Goal: Task Accomplishment & Management: Use online tool/utility

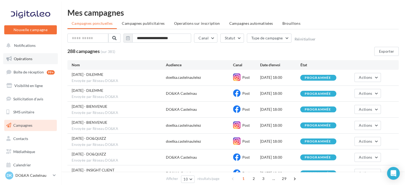
click at [24, 55] on link "Opérations" at bounding box center [30, 58] width 55 height 11
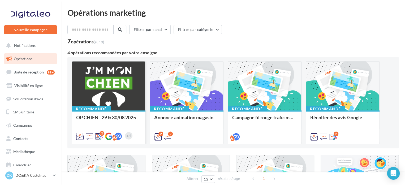
click at [104, 91] on div at bounding box center [108, 85] width 73 height 49
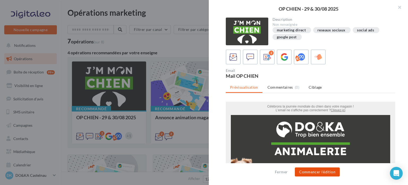
click at [306, 171] on button "Commencer l'édition" at bounding box center [317, 171] width 45 height 9
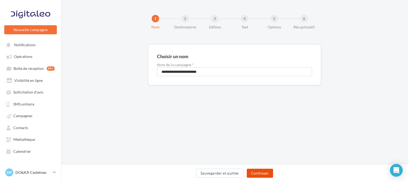
click at [259, 170] on button "Continuer" at bounding box center [260, 173] width 26 height 9
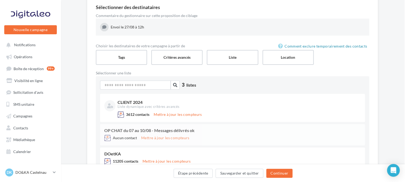
scroll to position [49, 1]
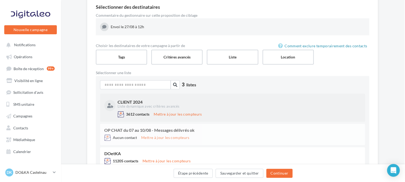
click at [226, 99] on div "CLIENT 2024 Liste dynamique avec critères avancés" at bounding box center [232, 104] width 257 height 13
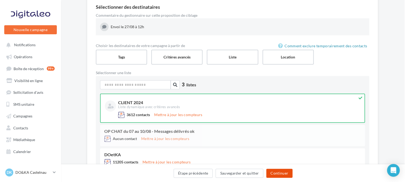
click at [272, 175] on button "Continuer" at bounding box center [279, 173] width 26 height 9
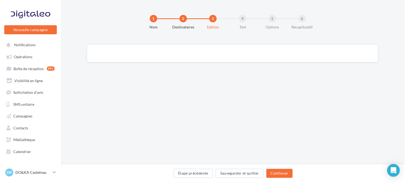
scroll to position [0, 1]
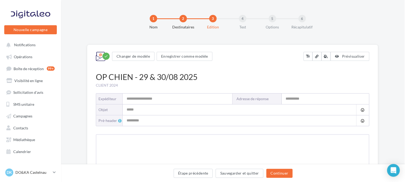
type input "**********"
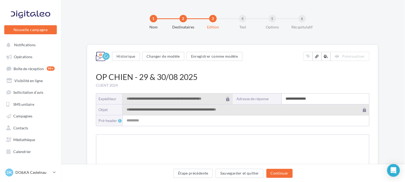
type input "**********"
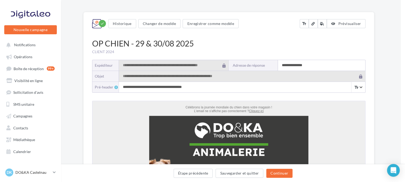
scroll to position [32, 4]
click at [285, 65] on input "**********" at bounding box center [321, 65] width 87 height 11
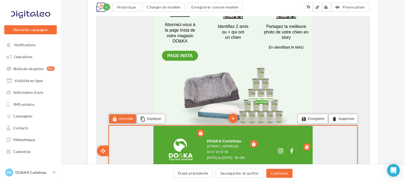
scroll to position [523, 0]
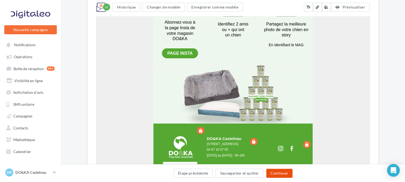
click at [278, 174] on button "Continuer" at bounding box center [279, 173] width 26 height 9
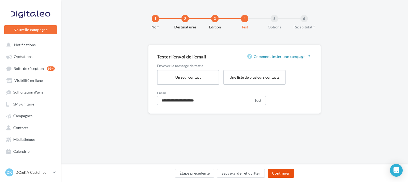
click at [278, 175] on button "Continuer" at bounding box center [281, 173] width 26 height 9
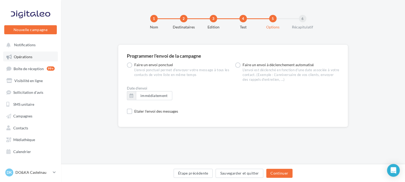
click at [26, 55] on span "Opérations" at bounding box center [23, 56] width 19 height 5
